Goal: Information Seeking & Learning: Check status

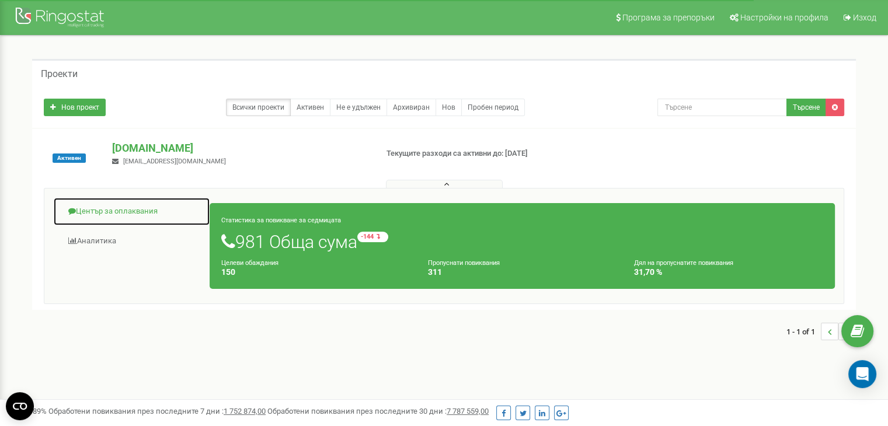
click at [138, 208] on link "Център за оплаквания" at bounding box center [131, 211] width 157 height 29
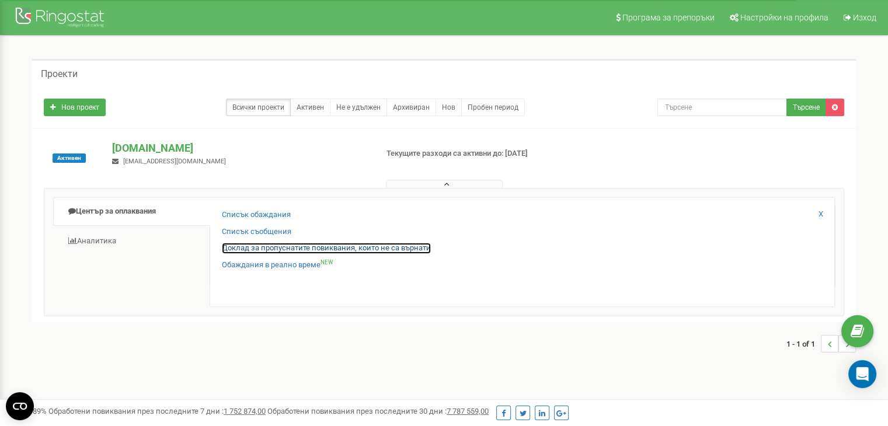
click at [255, 245] on link "Доклад за пропуснатите повиквания, които не са върнати" at bounding box center [326, 248] width 209 height 11
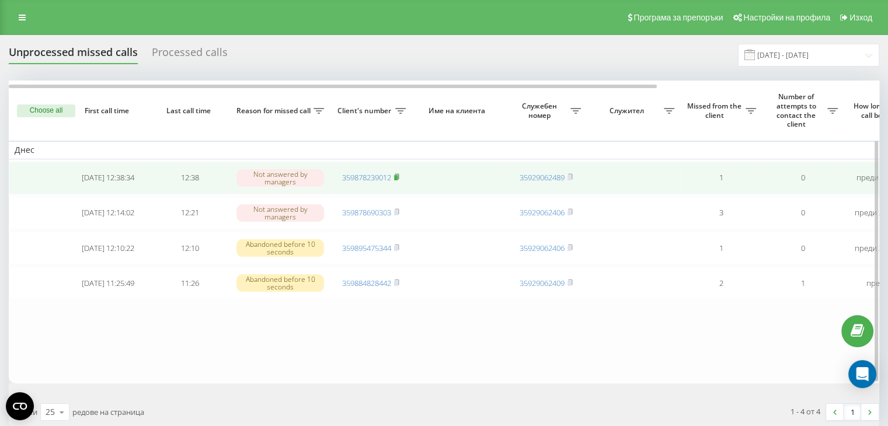
click at [399, 181] on span at bounding box center [396, 177] width 5 height 11
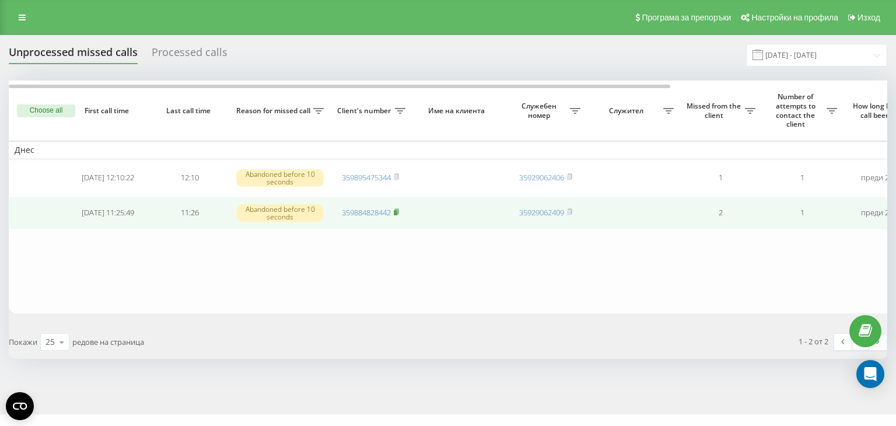
click at [397, 211] on rect at bounding box center [396, 212] width 4 height 5
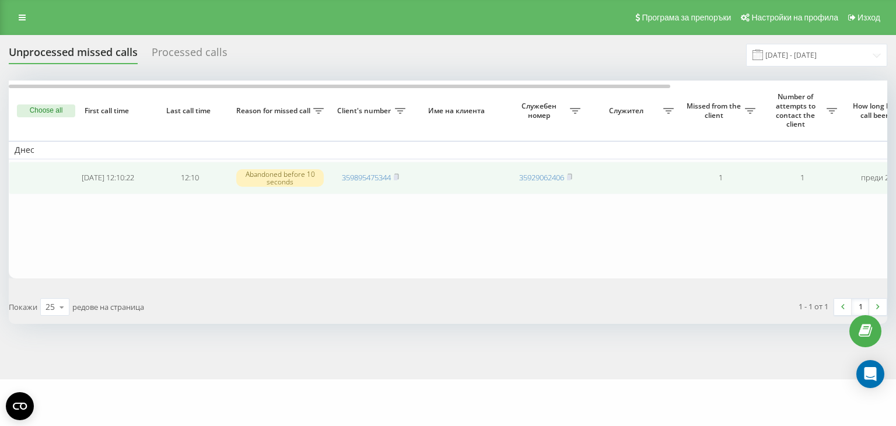
click at [401, 176] on td "359895475344" at bounding box center [371, 178] width 82 height 33
click at [399, 178] on icon at bounding box center [396, 176] width 4 height 5
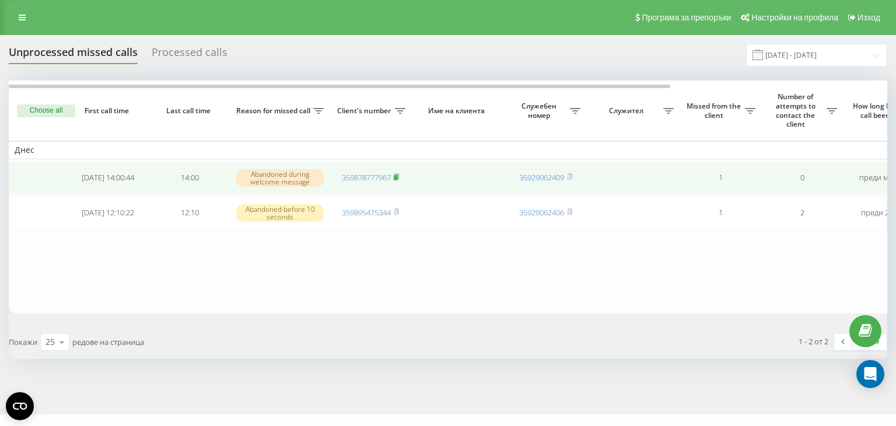
click at [397, 176] on rect at bounding box center [396, 177] width 4 height 5
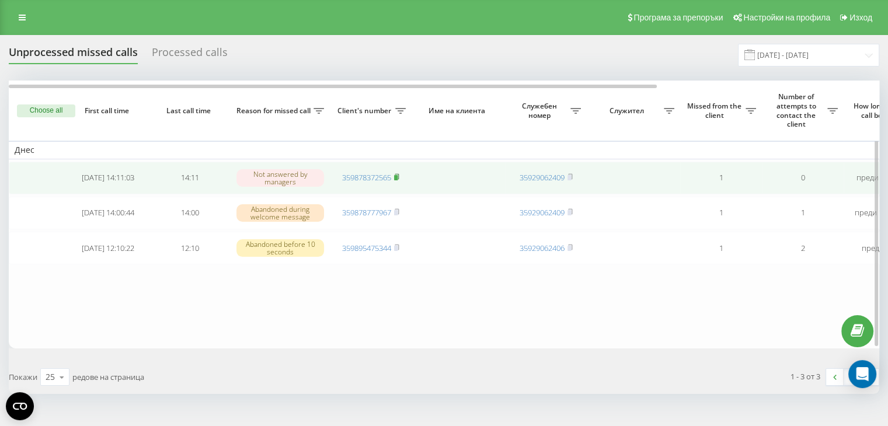
click at [398, 173] on icon at bounding box center [396, 176] width 5 height 7
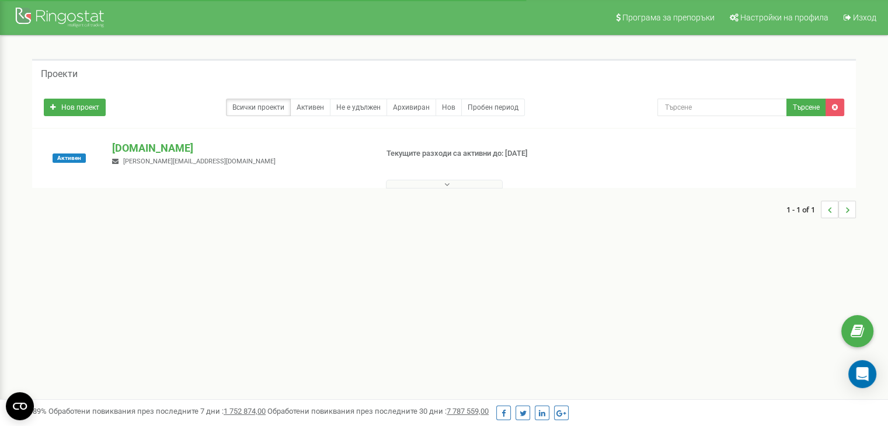
click at [450, 185] on button at bounding box center [444, 184] width 117 height 9
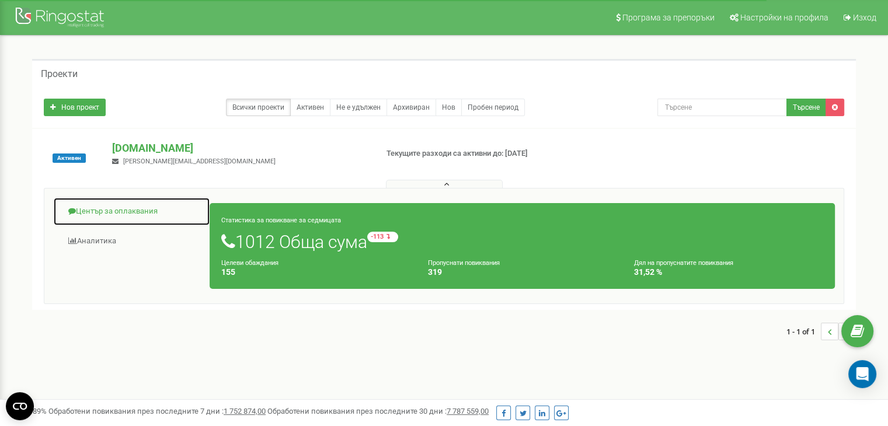
click at [123, 211] on link "Център за оплаквания" at bounding box center [131, 211] width 157 height 29
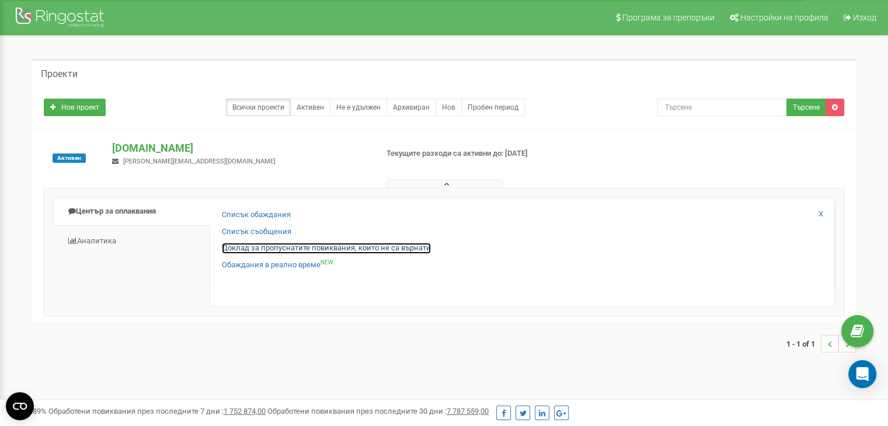
click at [279, 243] on link "Доклад за пропуснатите повиквания, които не са върнати" at bounding box center [326, 248] width 209 height 11
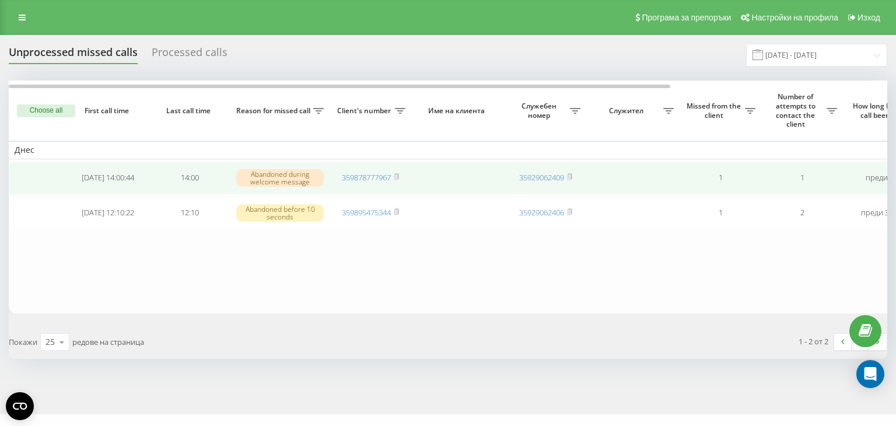
drag, startPoint x: 397, startPoint y: 175, endPoint x: 361, endPoint y: 169, distance: 36.7
click at [397, 175] on rect at bounding box center [396, 177] width 4 height 5
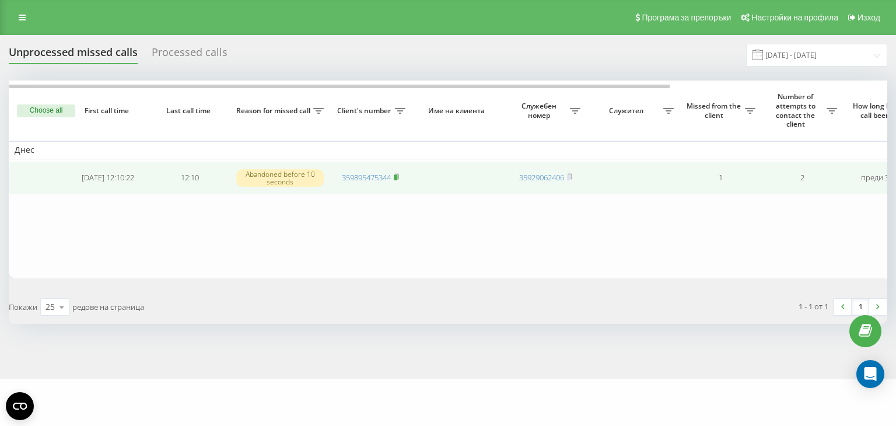
click at [399, 174] on icon at bounding box center [396, 176] width 4 height 5
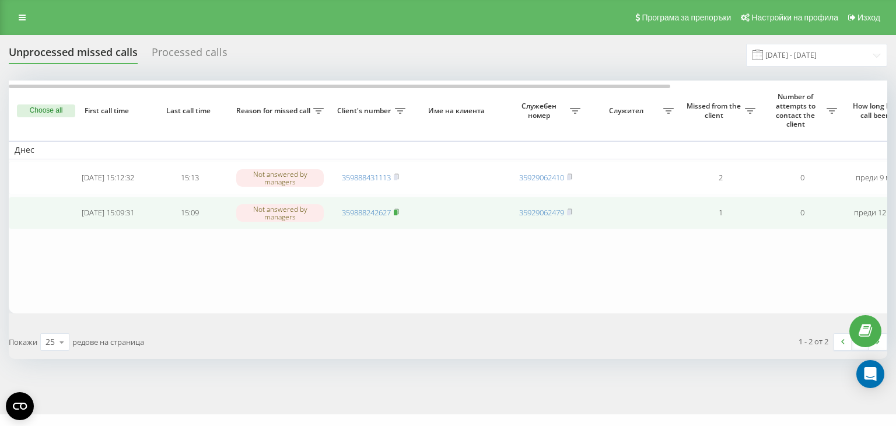
click at [397, 211] on rect at bounding box center [396, 212] width 4 height 5
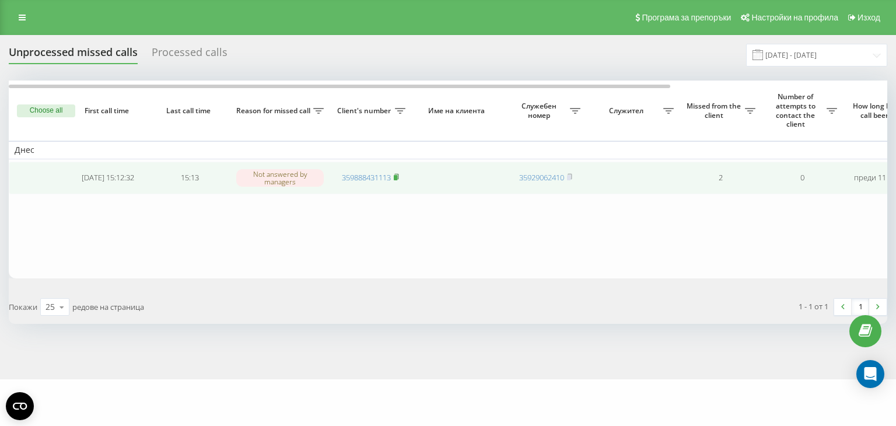
click at [397, 177] on rect at bounding box center [396, 177] width 4 height 5
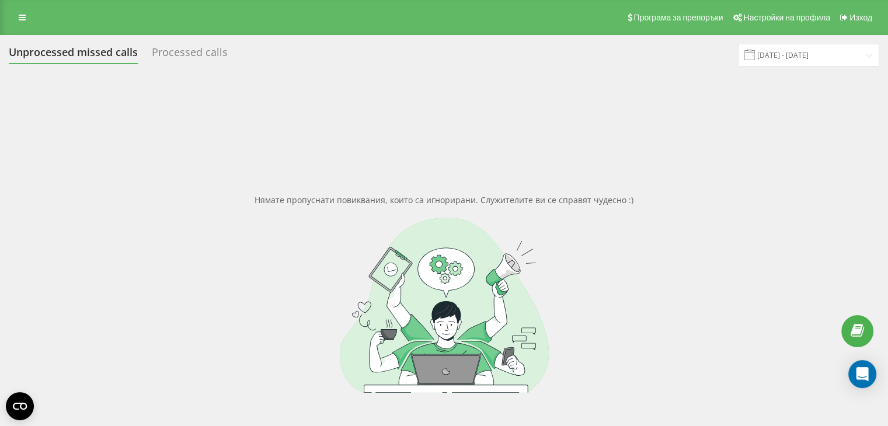
click at [182, 54] on div "Processed calls" at bounding box center [190, 55] width 76 height 18
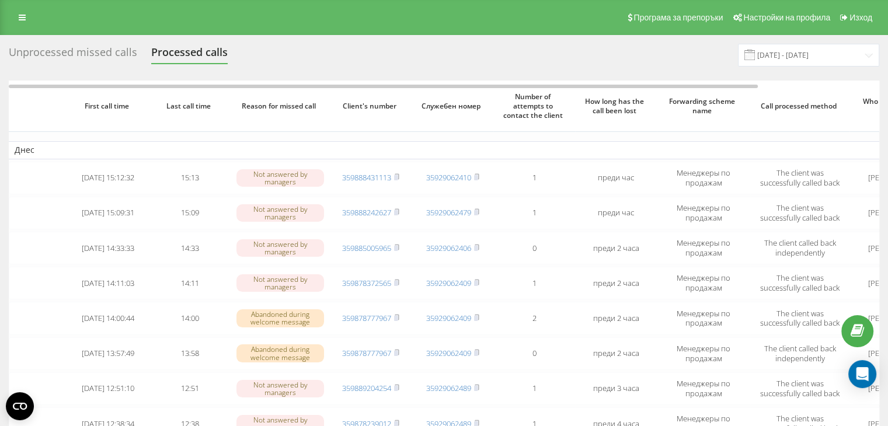
click at [102, 54] on div "Unprocessed missed calls" at bounding box center [73, 55] width 128 height 18
